Goal: Find specific page/section: Find specific page/section

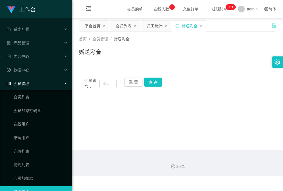
click at [157, 11] on span "在线人数 0 1 2 3 4 5 6 7 8 9 0 1 2 3 4 5 6 7 8 9 0 1 2 3 4 5 6 7 8 9" at bounding box center [161, 9] width 21 height 4
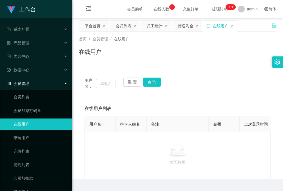
click at [152, 10] on span "在线人数 0 1 2 3 4 5 6 7 8 9 0 1 2 3 4 5 6 7 8 9 0 1 2 3 4 5 6 7 8 9" at bounding box center [161, 9] width 21 height 4
click at [155, 8] on span "在线人数 0 1 2 3 4 5 6 7 8 9 0 1 2 3 4 5 6 7 8 9 0 1 2 3 4 5 6 7 8 9" at bounding box center [161, 9] width 21 height 4
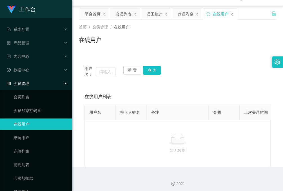
scroll to position [19, 0]
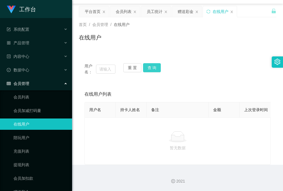
click at [152, 63] on button "查 询" at bounding box center [152, 67] width 18 height 9
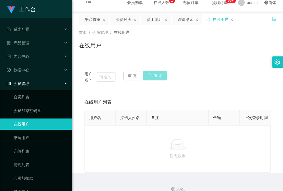
scroll to position [0, 0]
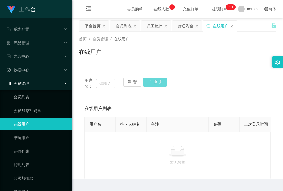
click at [209, 8] on span "提现订单 99+" at bounding box center [219, 9] width 21 height 4
click at [216, 10] on span "提现订单 99+" at bounding box center [219, 9] width 21 height 4
